Goal: Navigation & Orientation: Find specific page/section

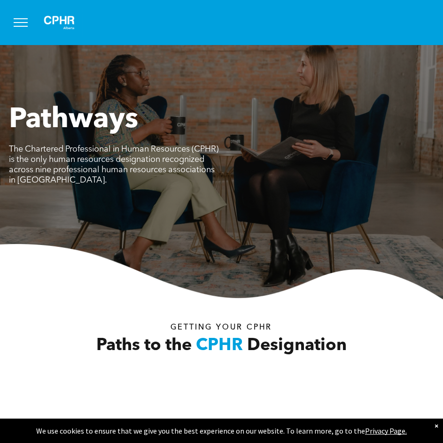
click at [21, 21] on button "menu" at bounding box center [20, 22] width 24 height 24
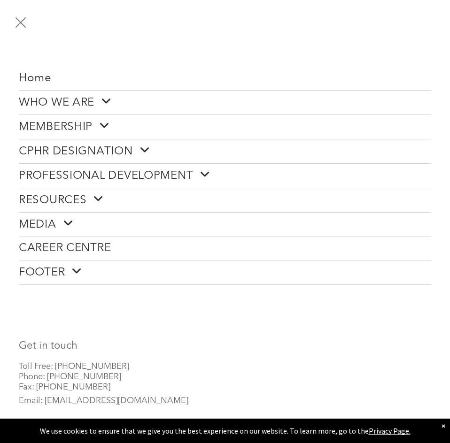
click at [37, 76] on span "Home" at bounding box center [35, 79] width 33 height 14
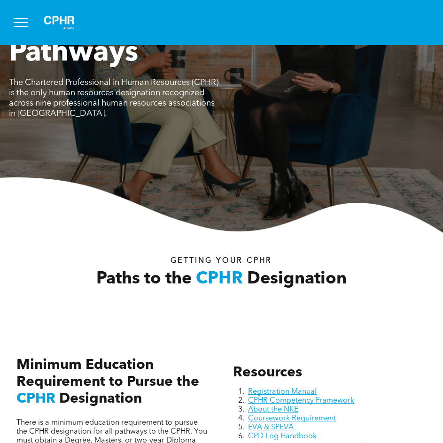
scroll to position [282, 0]
